Goal: Obtain resource: Obtain resource

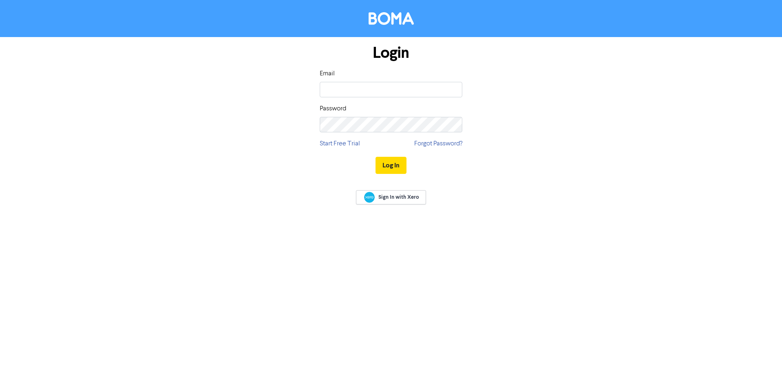
type input "[EMAIL_ADDRESS][DOMAIN_NAME]"
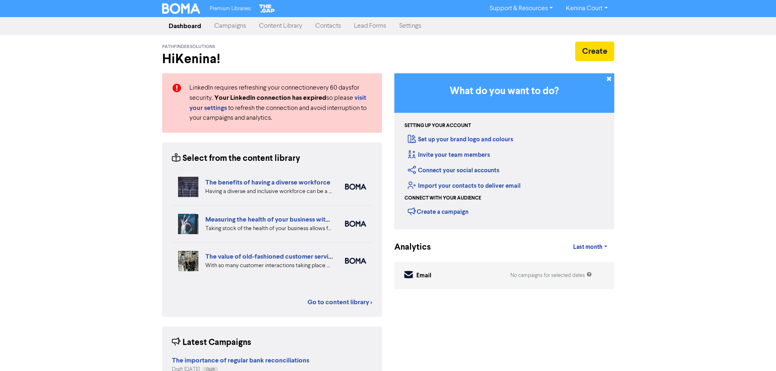
click at [284, 27] on link "Content Library" at bounding box center [280, 26] width 56 height 16
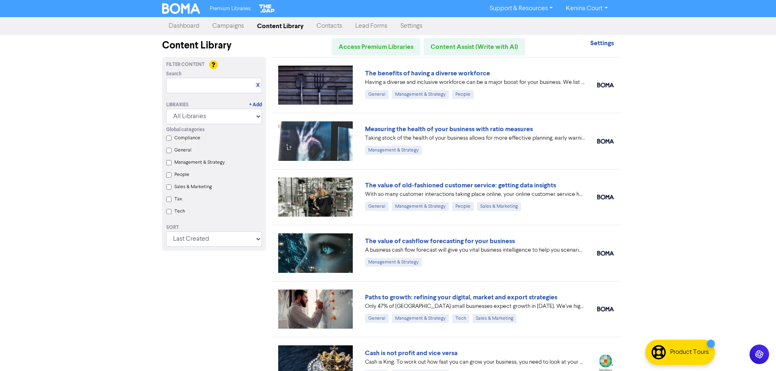
click at [328, 84] on img at bounding box center [315, 85] width 75 height 39
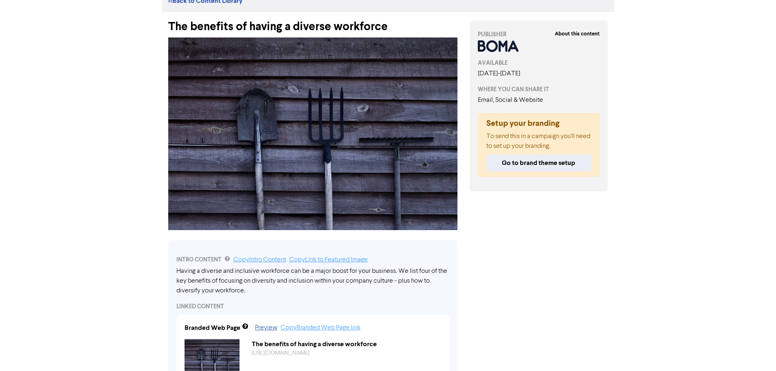
scroll to position [41, 0]
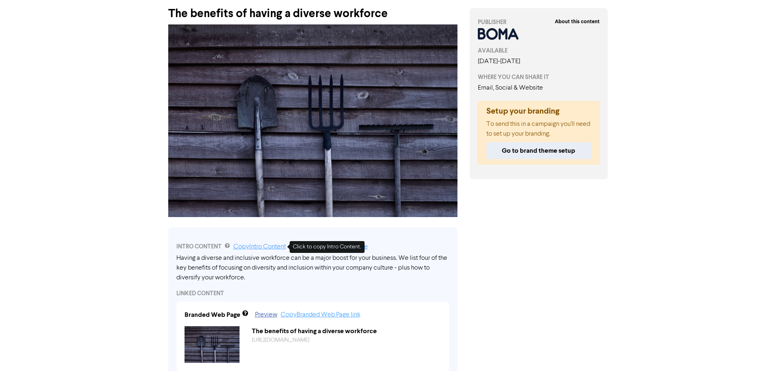
click at [274, 247] on link "Copy Intro Content" at bounding box center [259, 246] width 53 height 7
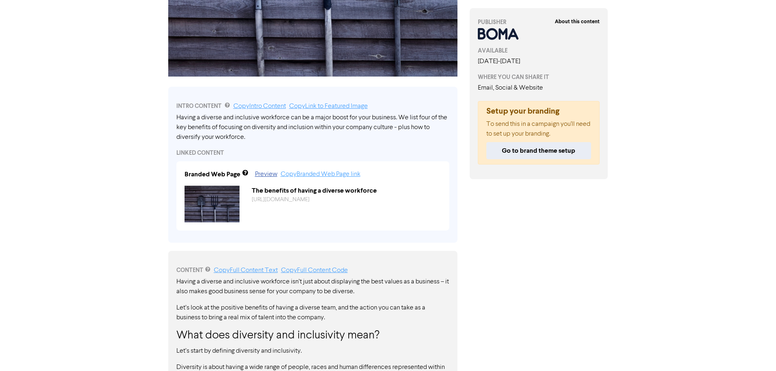
scroll to position [204, 0]
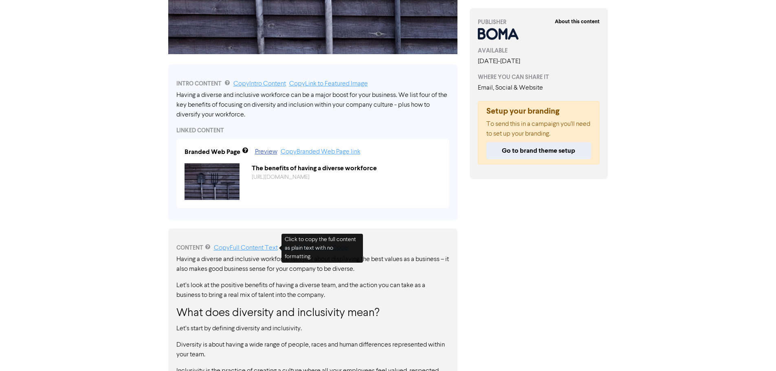
drag, startPoint x: 275, startPoint y: 246, endPoint x: 208, endPoint y: 228, distance: 68.9
click at [275, 246] on link "Copy Full Content Text" at bounding box center [246, 248] width 64 height 7
click at [261, 249] on link "Copy Full Content Text" at bounding box center [246, 248] width 64 height 7
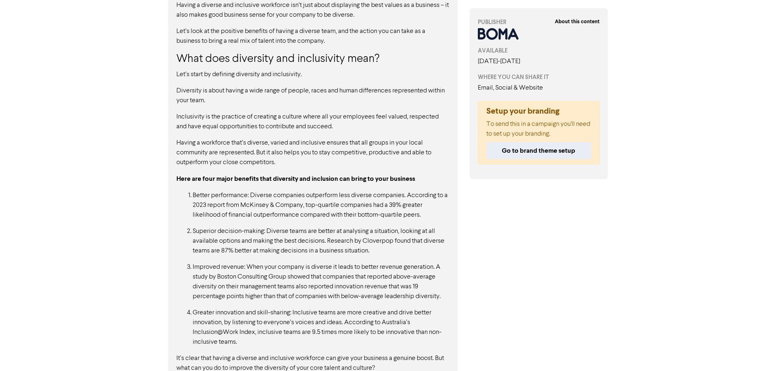
scroll to position [475, 0]
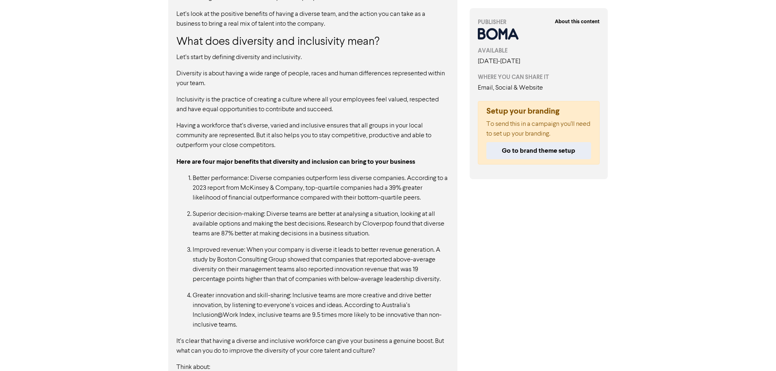
click at [246, 279] on p "Improved revenue: When your company is diverse it leads to better revenue gener…" at bounding box center [321, 264] width 257 height 39
click at [233, 265] on p "Improved revenue: When your company is diverse it leads to better revenue gener…" at bounding box center [321, 264] width 257 height 39
click at [215, 307] on p "Greater innovation and skill-sharing: Inclusive teams are more creative and dri…" at bounding box center [321, 310] width 257 height 39
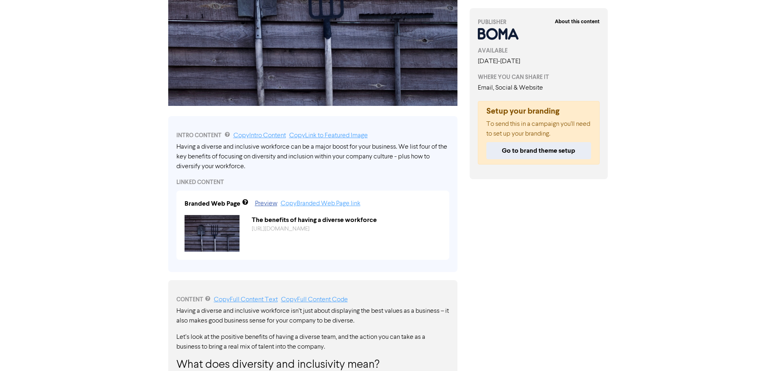
scroll to position [312, 0]
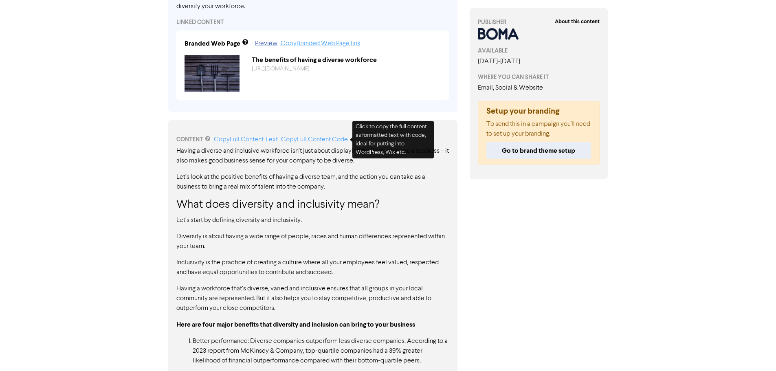
click at [319, 143] on link "Copy Full Content Code" at bounding box center [314, 139] width 67 height 7
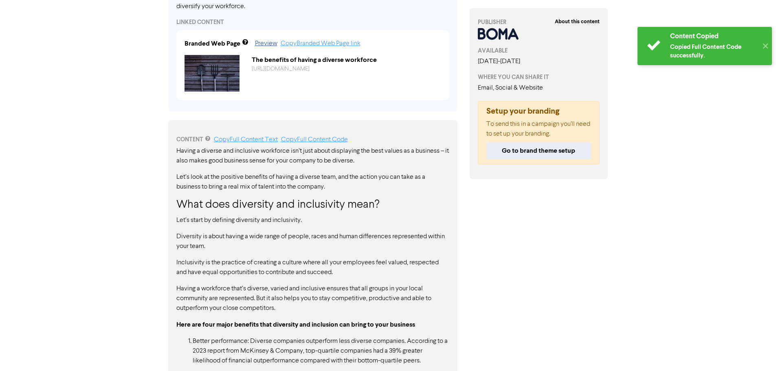
click at [319, 140] on link "Copy Full Content Code" at bounding box center [314, 139] width 67 height 7
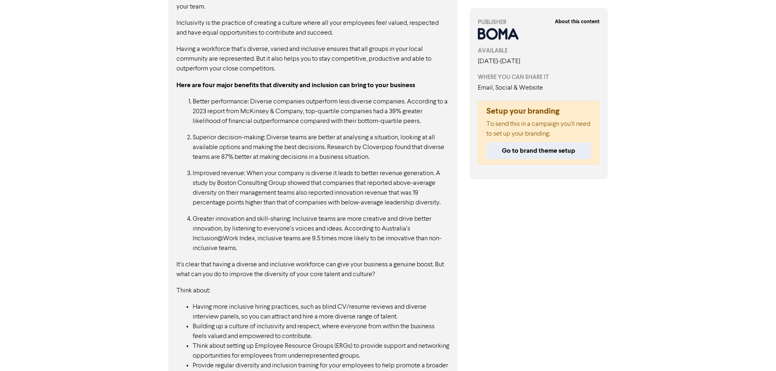
scroll to position [556, 0]
